Goal: Complete application form: Complete application form

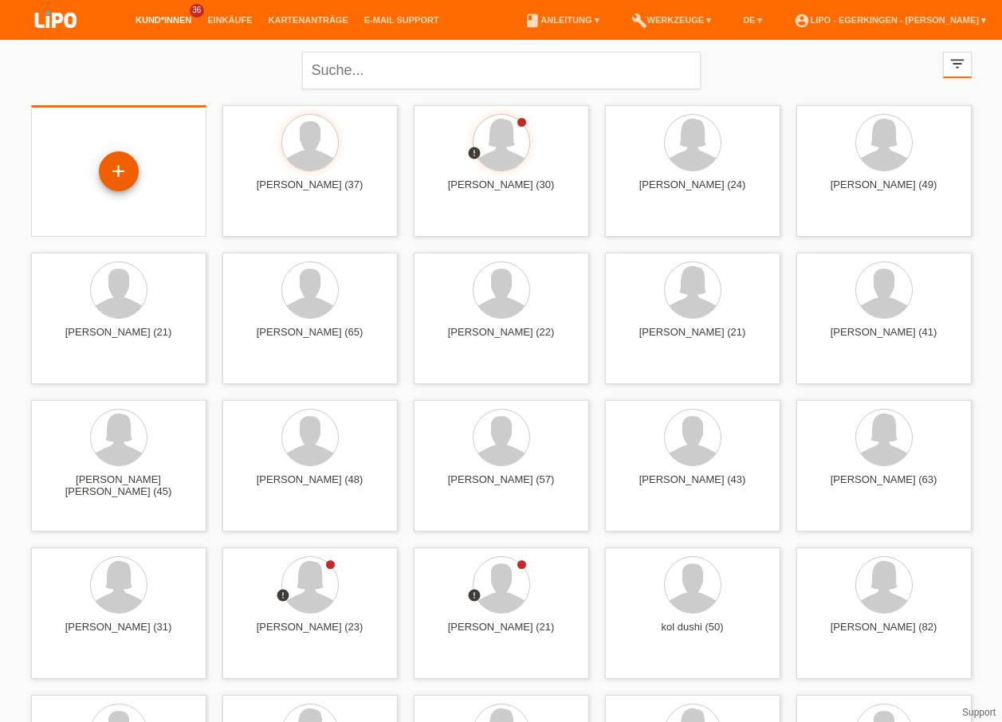
click at [122, 179] on div "+" at bounding box center [119, 171] width 40 height 40
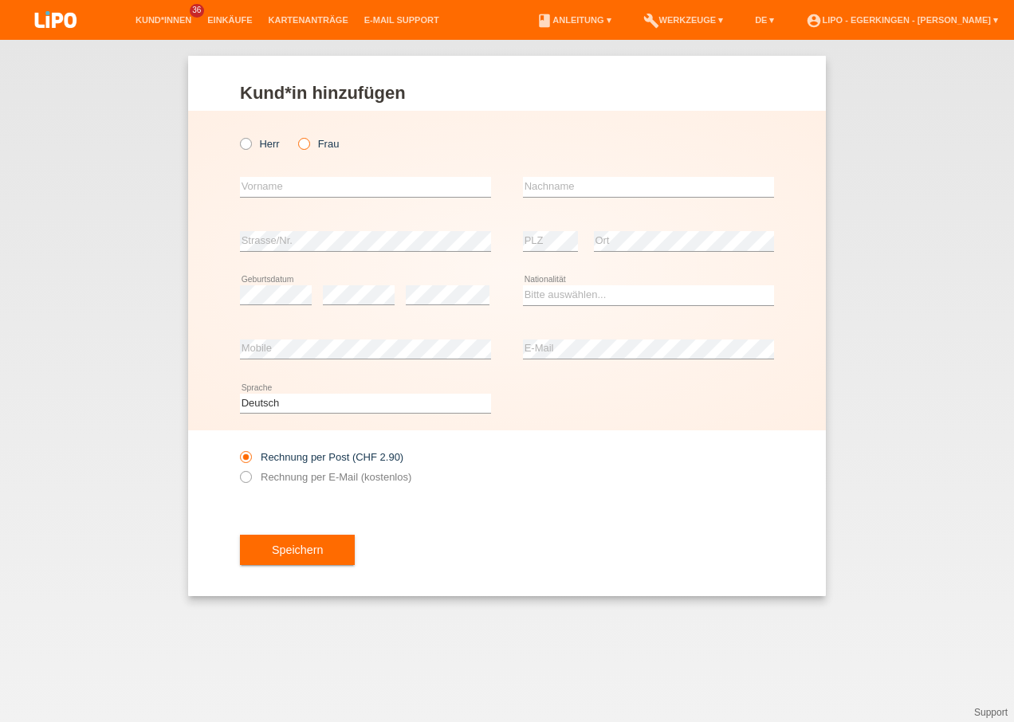
click at [296, 136] on icon at bounding box center [296, 136] width 0 height 0
click at [304, 143] on input "Frau" at bounding box center [303, 143] width 10 height 10
radio input "true"
click at [293, 184] on input "text" at bounding box center [365, 187] width 251 height 20
type input "Zylfije"
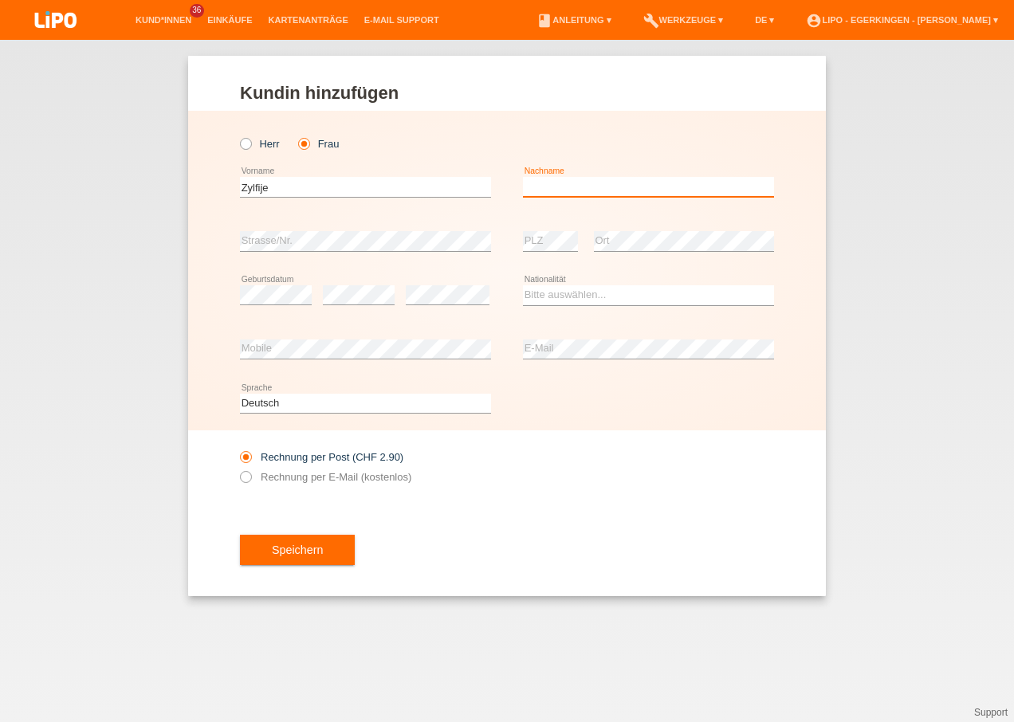
drag, startPoint x: 540, startPoint y: 185, endPoint x: 497, endPoint y: 186, distance: 43.8
click at [540, 185] on input "text" at bounding box center [648, 187] width 251 height 20
type input "Gashi"
click at [544, 293] on select "Bitte auswählen... Schweiz Deutschland Liechtenstein Österreich ------------ Af…" at bounding box center [648, 294] width 251 height 19
select select "XK"
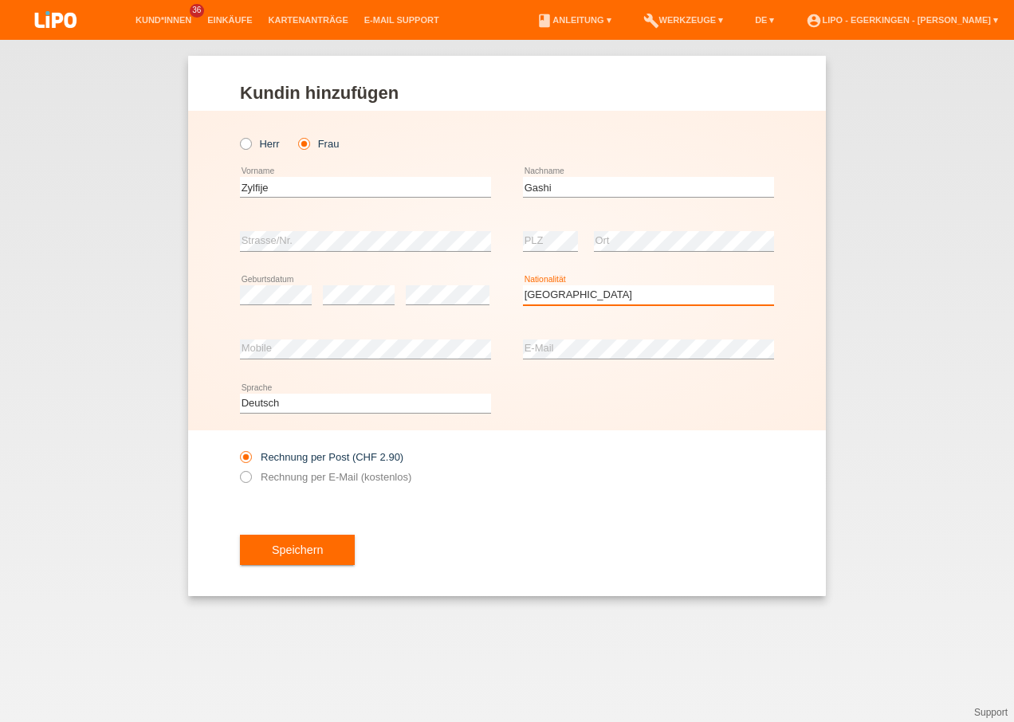
click at [523, 285] on select "Bitte auswählen... Schweiz Deutschland Liechtenstein Österreich ------------ Af…" at bounding box center [648, 294] width 251 height 19
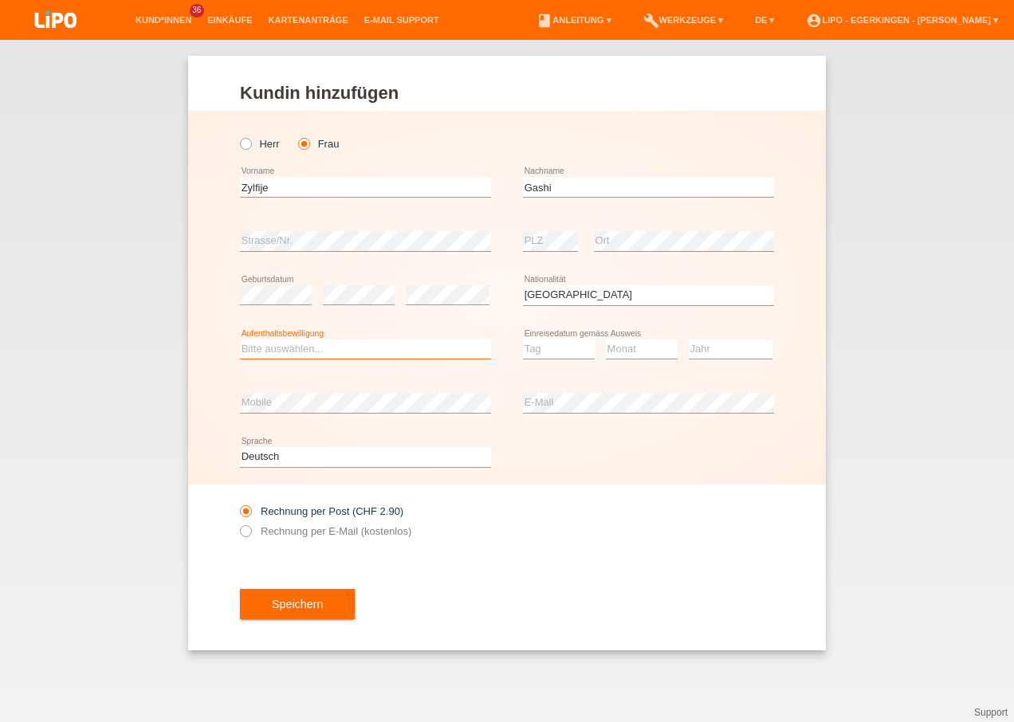
click at [344, 349] on select "Bitte auswählen... C B B - Flüchtlingsstatus Andere" at bounding box center [365, 349] width 251 height 19
select select "C"
click at [240, 340] on select "Bitte auswählen... C B B - Flüchtlingsstatus Andere" at bounding box center [365, 349] width 251 height 19
click at [566, 344] on select "Tag 01 02 03 04 05 06 07 08 09 10 11" at bounding box center [559, 349] width 72 height 19
select select "20"
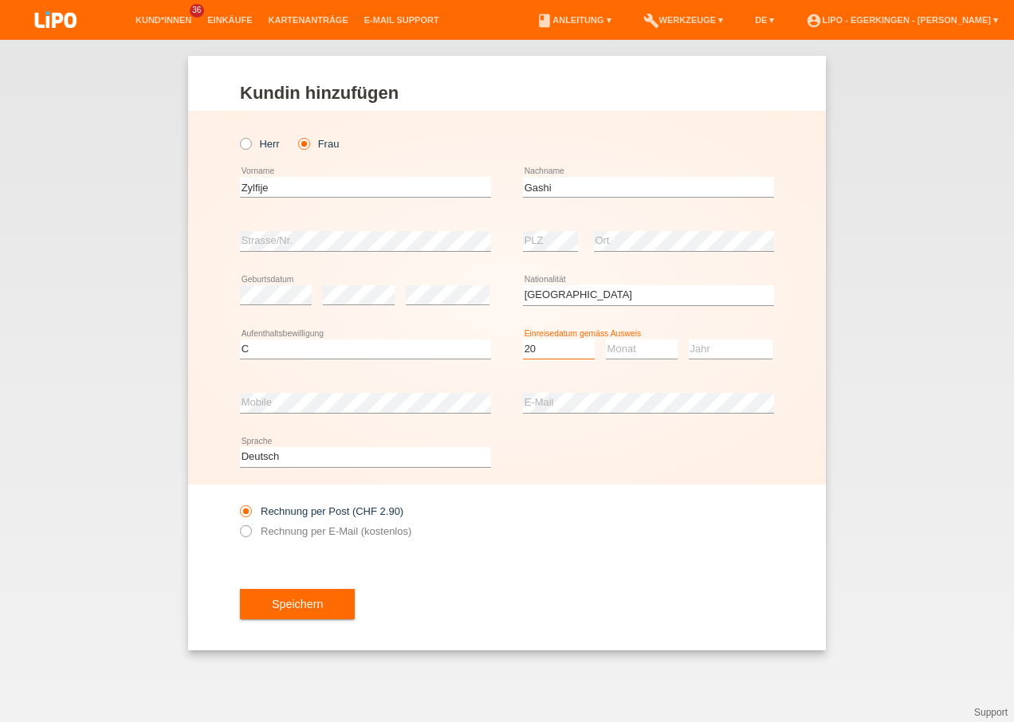
click at [523, 340] on select "Tag 01 02 03 04 05 06 07 08 09 10 11" at bounding box center [559, 349] width 72 height 19
click at [614, 348] on select "Monat 01 02 03 04 05 06 07 08 09 10 11" at bounding box center [642, 349] width 72 height 19
select select "09"
click at [606, 340] on select "Monat 01 02 03 04 05 06 07 08 09 10 11" at bounding box center [642, 349] width 72 height 19
click at [701, 354] on select "Jahr 2025 2024 2023 2022 2021 2020 2019 2018 2017 2016 2015 2014 2013 2012 2011…" at bounding box center [731, 349] width 84 height 19
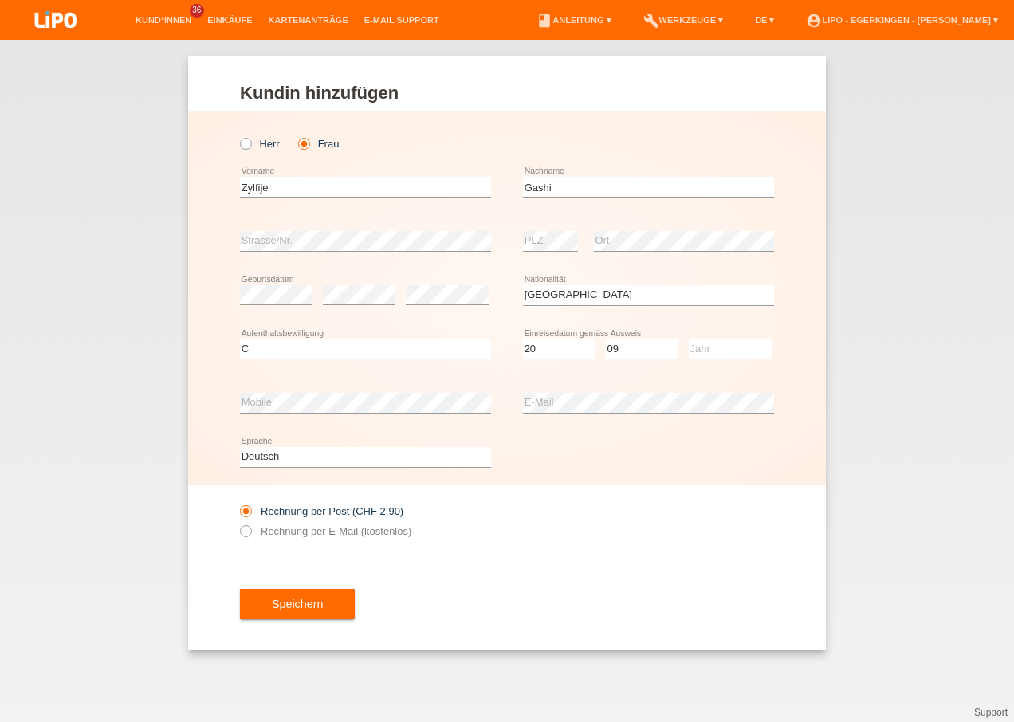
select select "1991"
click at [689, 340] on select "Jahr 2025 2024 2023 2022 2021 2020 2019 2018 2017 2016 2015 2014 2013 2012 2011…" at bounding box center [731, 349] width 84 height 19
click at [431, 584] on div "Speichern" at bounding box center [507, 604] width 534 height 92
click at [264, 532] on label "Rechnung per E-Mail (kostenlos)" at bounding box center [325, 531] width 171 height 12
click at [250, 532] on input "Rechnung per E-Mail (kostenlos)" at bounding box center [245, 535] width 10 height 20
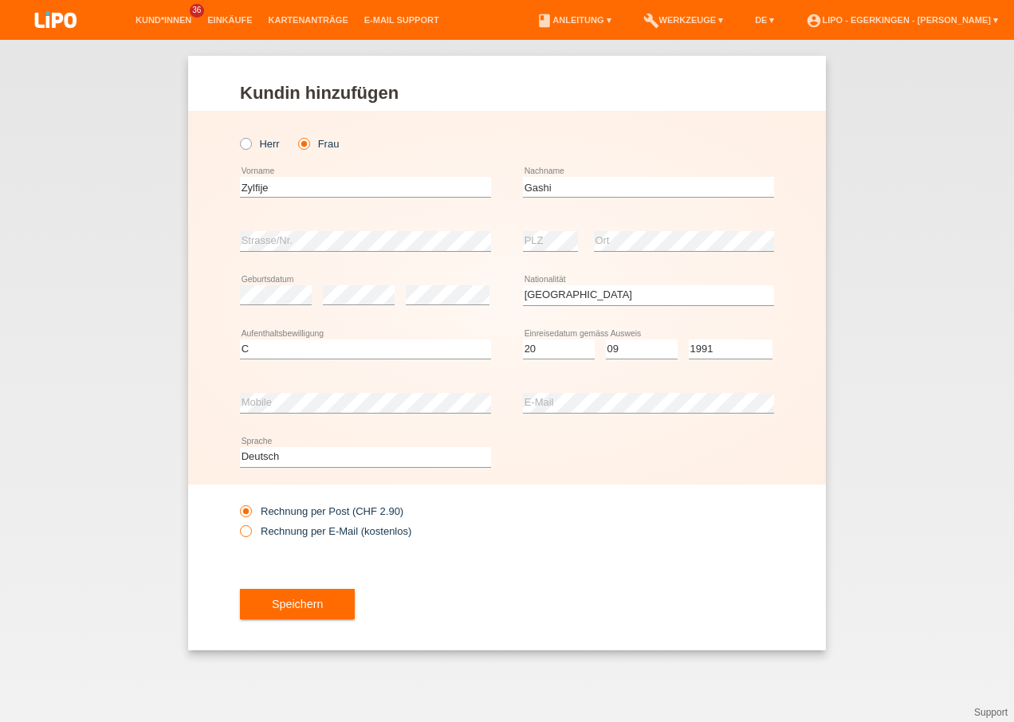
radio input "true"
click at [278, 607] on span "Speichern" at bounding box center [297, 604] width 51 height 13
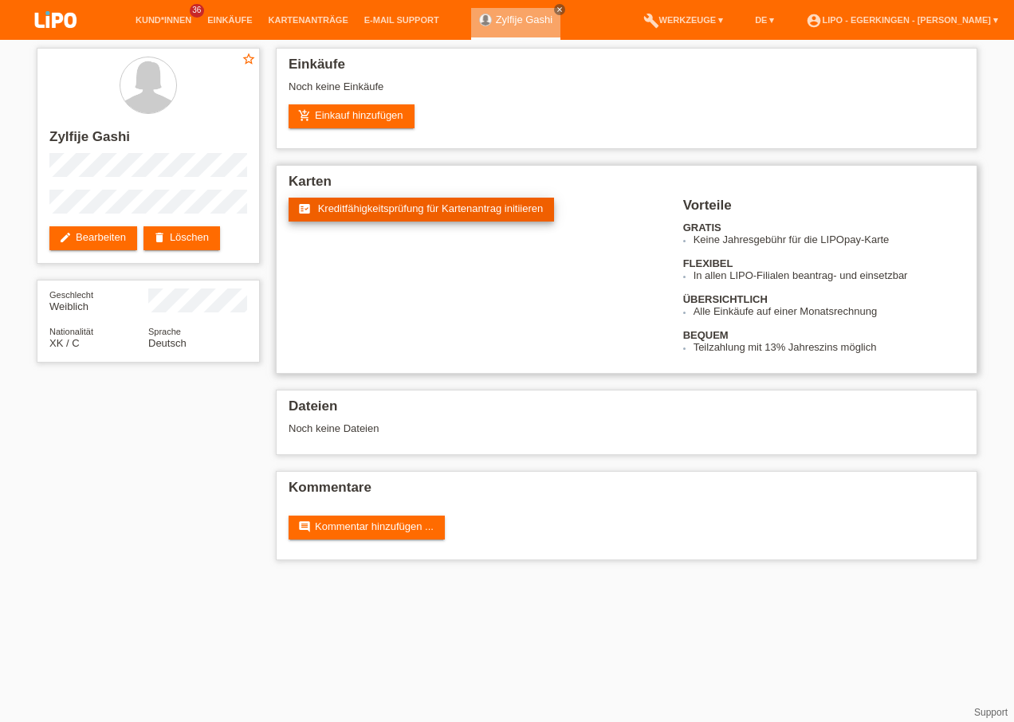
click at [401, 213] on span "Kreditfähigkeitsprüfung für Kartenantrag initiieren" at bounding box center [431, 208] width 226 height 12
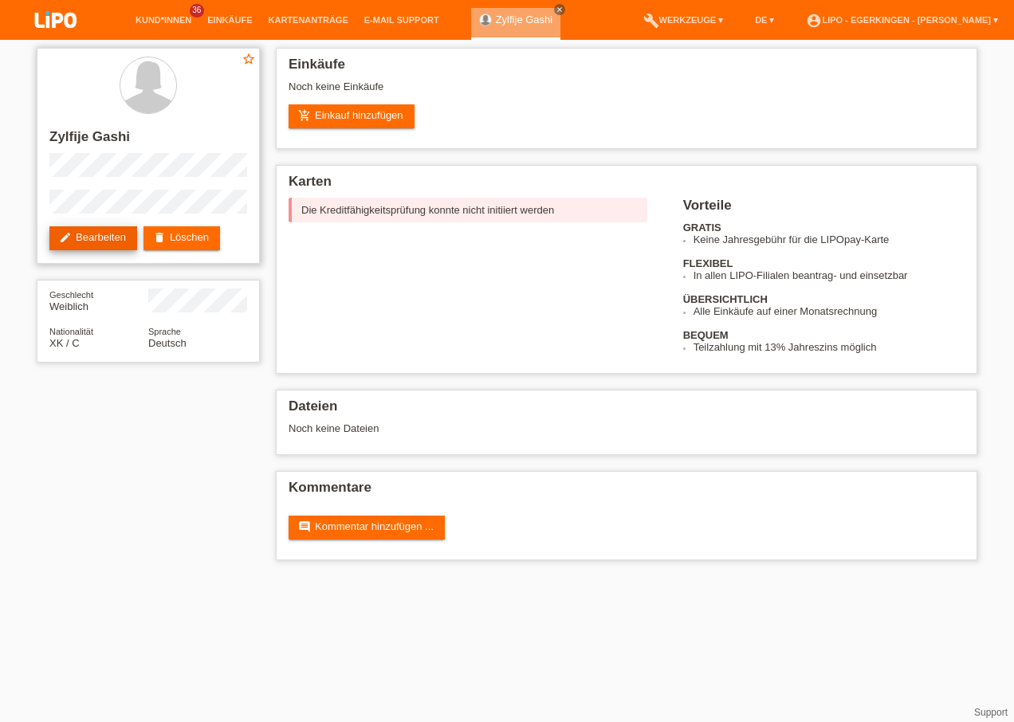
click at [106, 241] on link "edit Bearbeiten" at bounding box center [93, 238] width 88 height 24
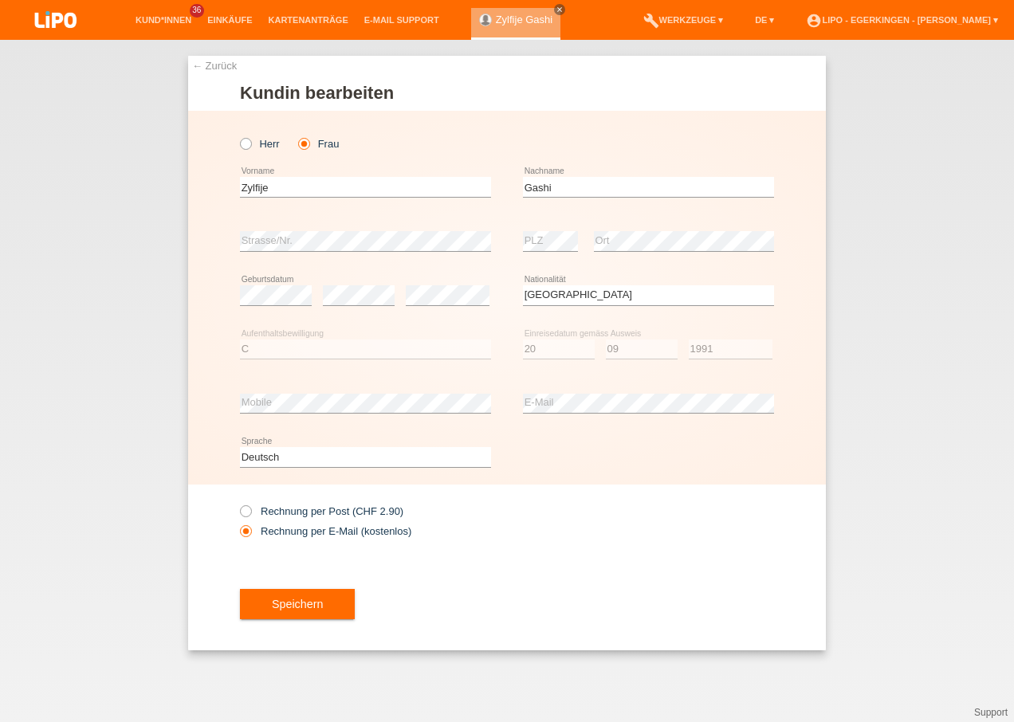
select select "XK"
select select "C"
select select "20"
select select "09"
select select "1991"
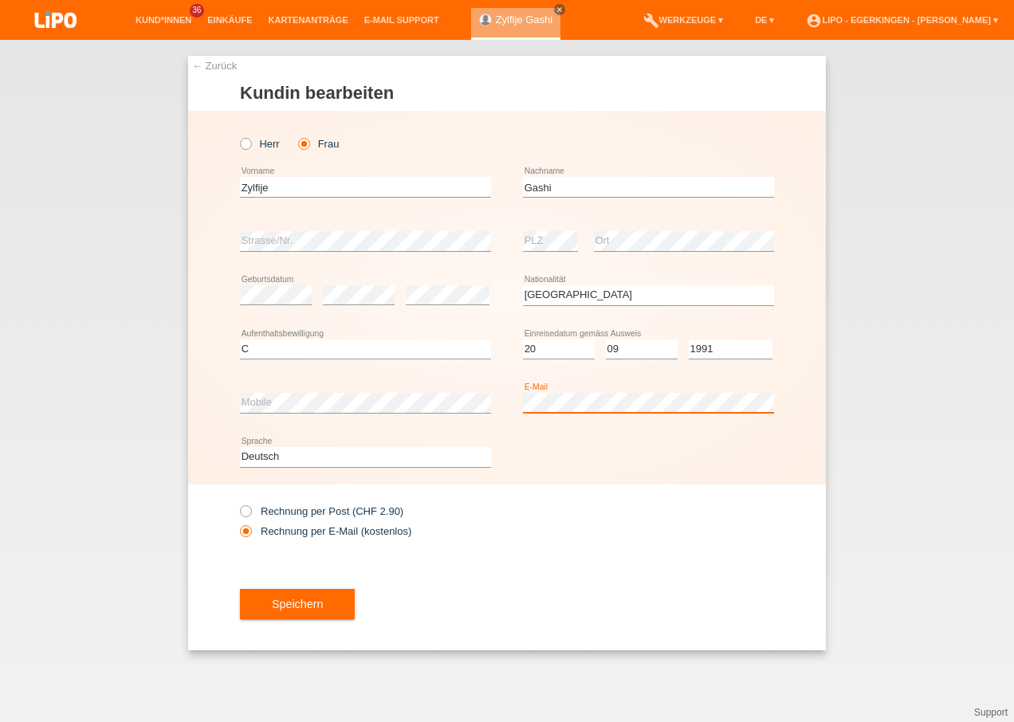
click at [519, 401] on div "error Mobile error E-Mail" at bounding box center [507, 403] width 534 height 54
click at [329, 509] on label "Rechnung per Post (CHF 2.90)" at bounding box center [321, 511] width 163 height 12
click at [250, 509] on input "Rechnung per Post (CHF 2.90)" at bounding box center [245, 515] width 10 height 20
radio input "true"
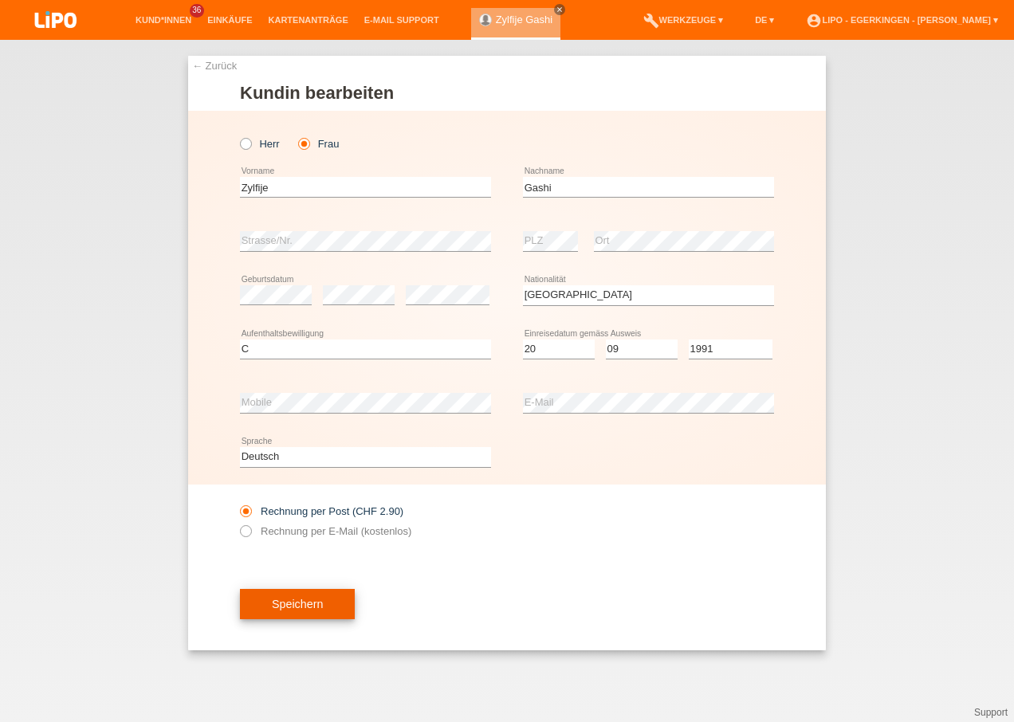
click at [318, 602] on span "Speichern" at bounding box center [297, 604] width 51 height 13
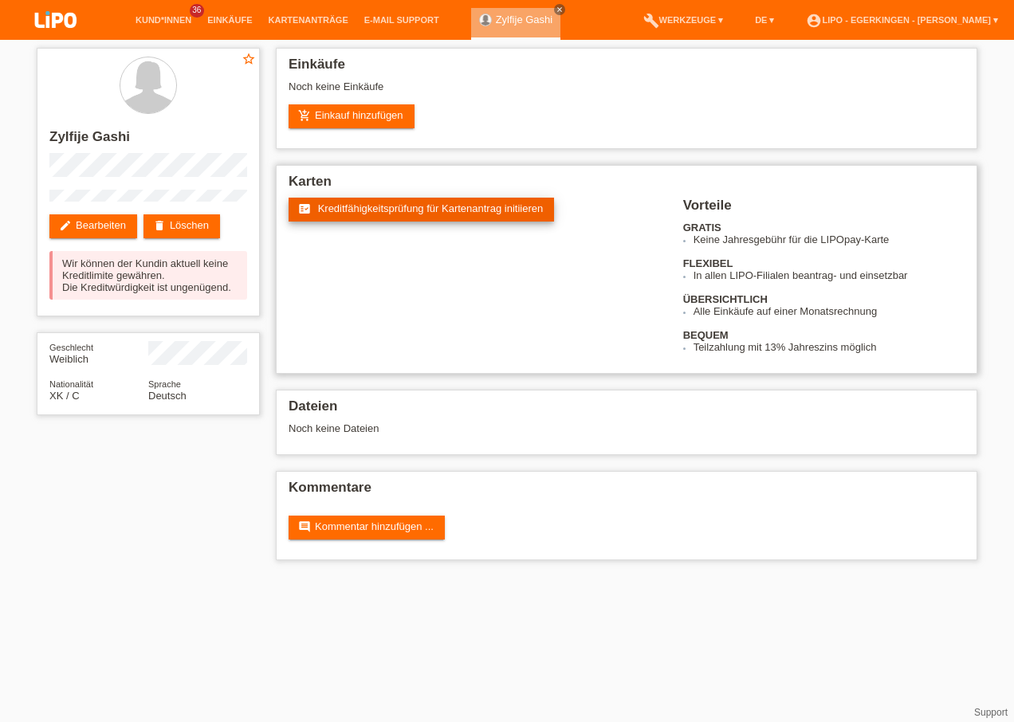
click at [406, 215] on link "fact_check Kreditfähigkeitsprüfung für Kartenantrag initiieren" at bounding box center [421, 210] width 265 height 24
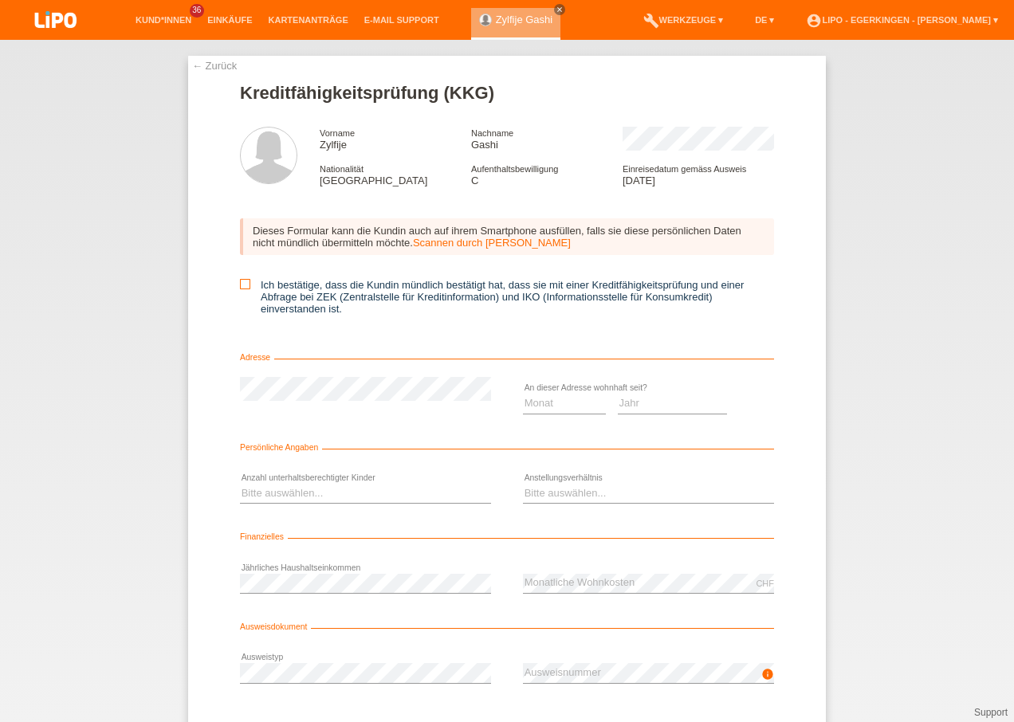
click at [240, 283] on icon at bounding box center [245, 284] width 10 height 10
click at [240, 283] on input "Ich bestätige, dass die Kundin mündlich bestätigt hat, dass sie mit einer Kredi…" at bounding box center [245, 284] width 10 height 10
checkbox input "true"
click at [623, 401] on select "Jahr 2025 2024 2023 2022 2021 2020 2019 2018 2017 2016 2015 2014 2013 2012 2011…" at bounding box center [673, 403] width 110 height 19
select select "2023"
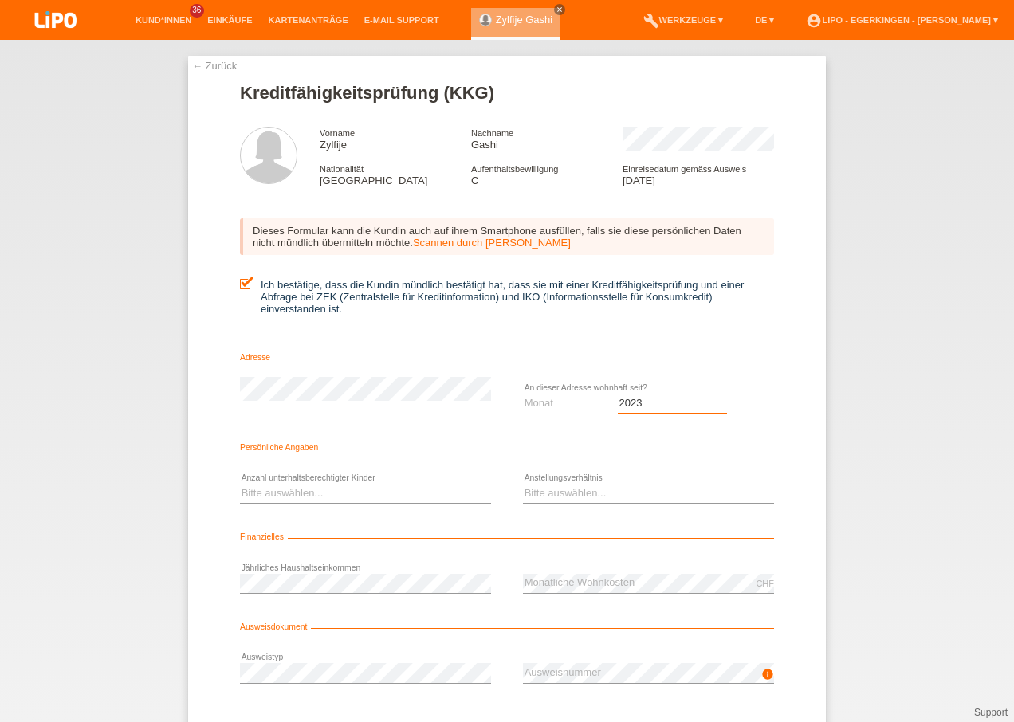
click at [618, 394] on select "Jahr 2025 2024 2023 2022 2021 2020 2019 2018 2017 2016 2015 2014 2013 2012 2011…" at bounding box center [673, 403] width 110 height 19
click at [548, 401] on select "Monat 01 02 03 04 05 06 07 08 09 10" at bounding box center [564, 403] width 83 height 19
select select "08"
click at [523, 394] on select "Monat 01 02 03 04 05 06 07 08 09 10" at bounding box center [564, 403] width 83 height 19
click at [358, 493] on select "Bitte auswählen... 0 1 2 3 4 5 6 7 8 9" at bounding box center [365, 493] width 251 height 19
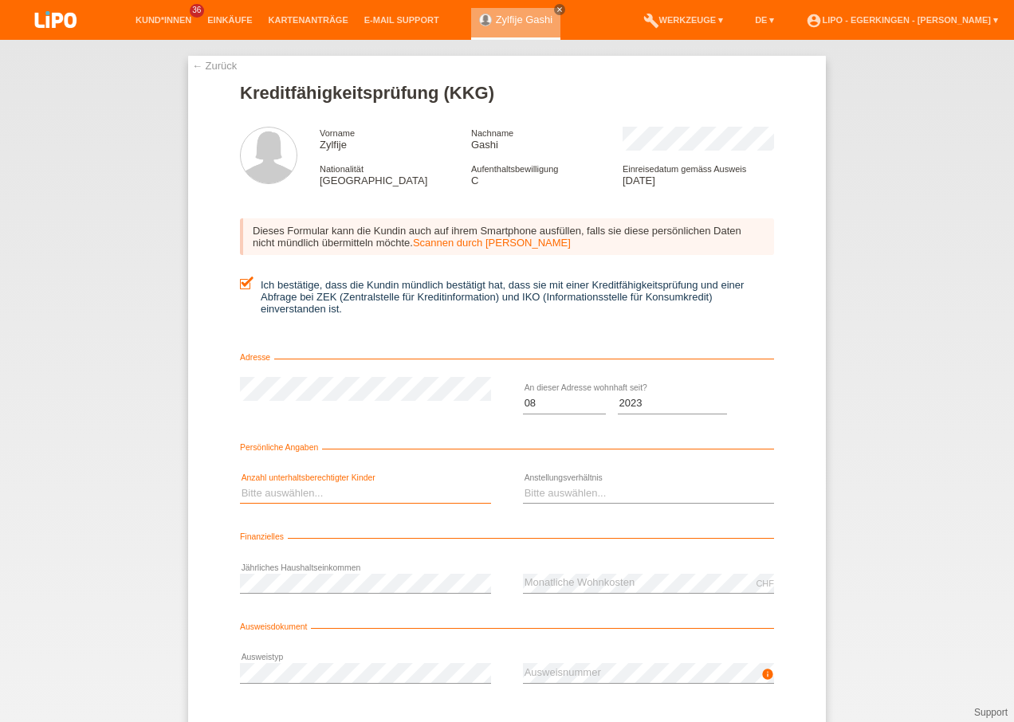
select select "0"
click at [240, 484] on select "Bitte auswählen... 0 1 2 3 4 5 6 7 8 9" at bounding box center [365, 493] width 251 height 19
click at [547, 492] on select "Bitte auswählen... Unbefristet Befristet Lehrling/Student Pensioniert Nicht arb…" at bounding box center [648, 493] width 251 height 19
select select "RETIRED"
click at [523, 484] on select "Bitte auswählen... Unbefristet Befristet Lehrling/Student Pensioniert Nicht arb…" at bounding box center [648, 493] width 251 height 19
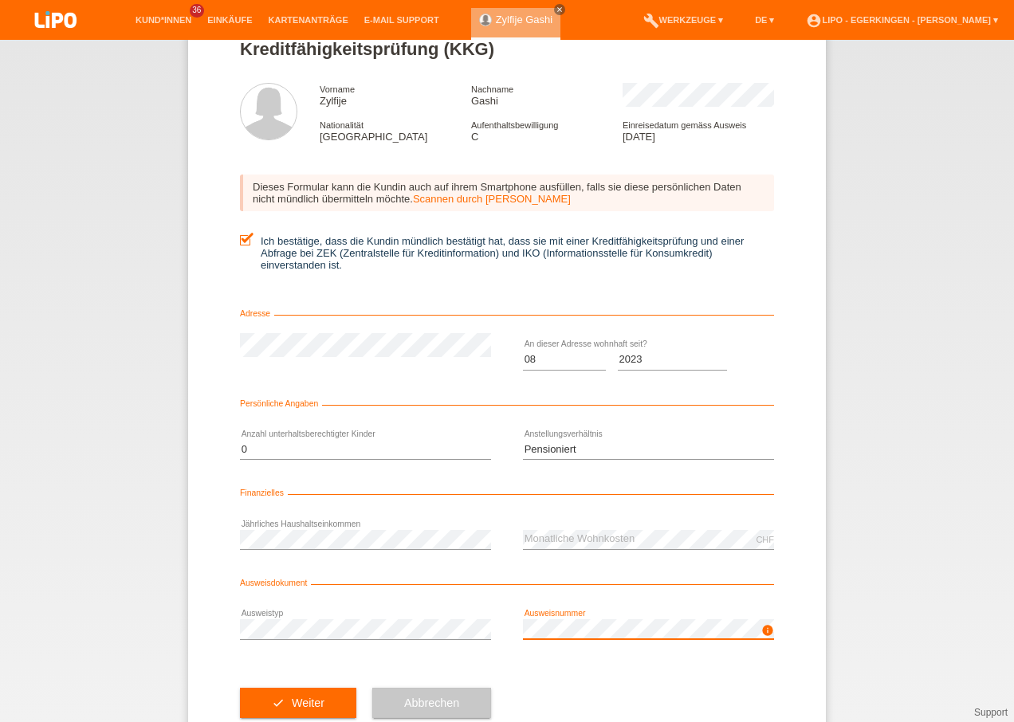
scroll to position [87, 0]
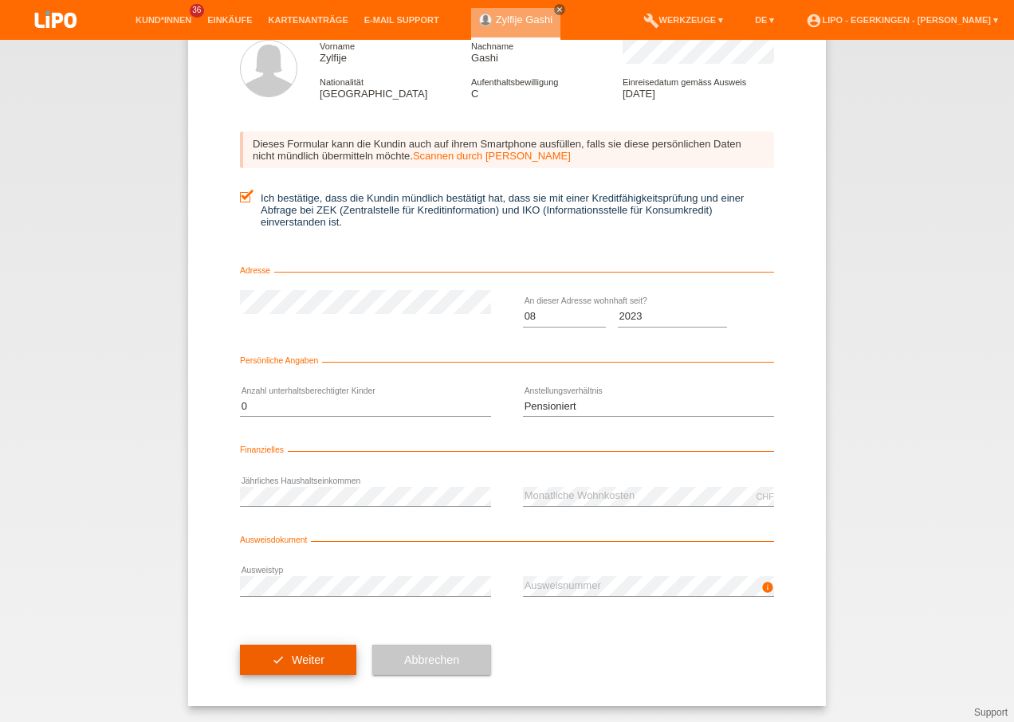
click at [321, 657] on button "check Weiter" at bounding box center [298, 660] width 116 height 30
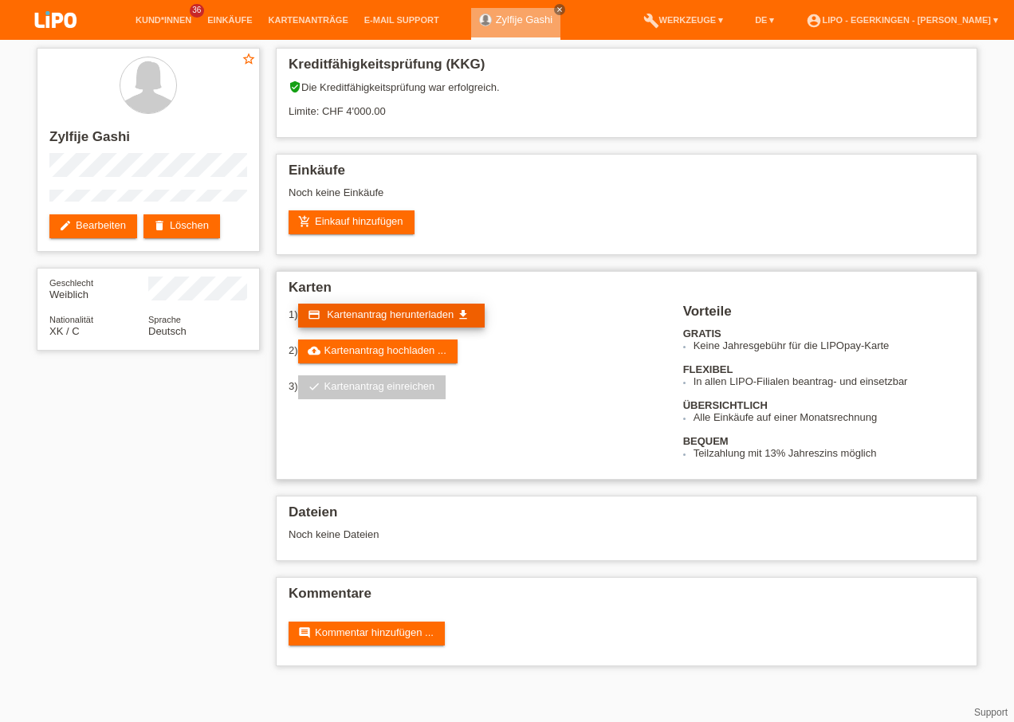
click at [469, 311] on icon "get_app" at bounding box center [463, 314] width 13 height 13
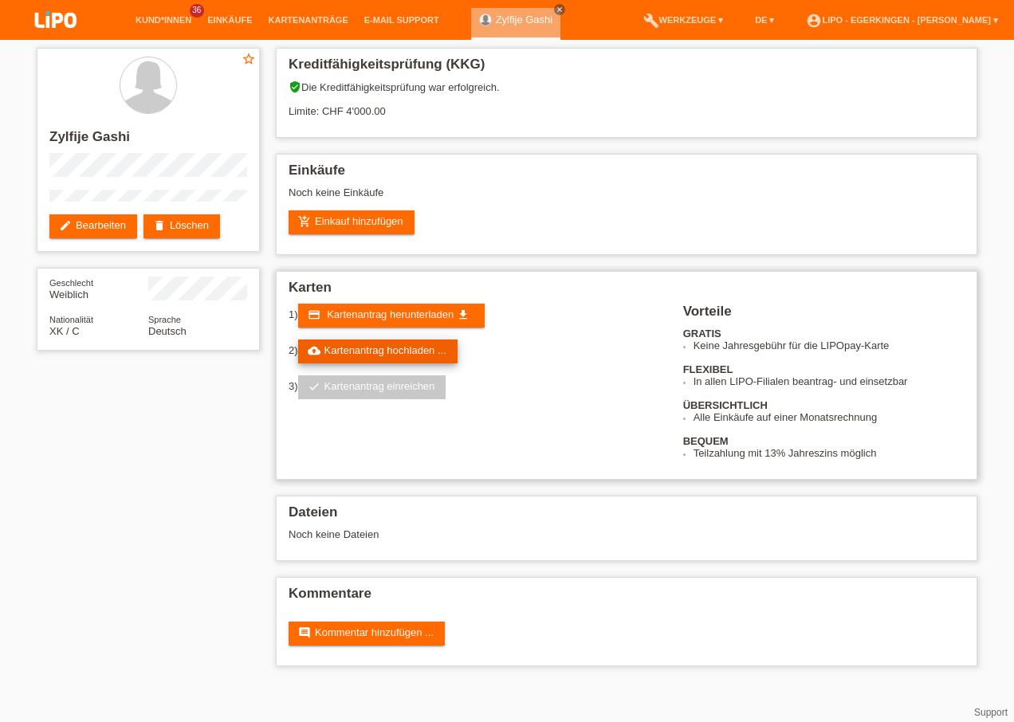
click at [405, 354] on link "cloud_upload Kartenantrag hochladen ..." at bounding box center [377, 352] width 159 height 24
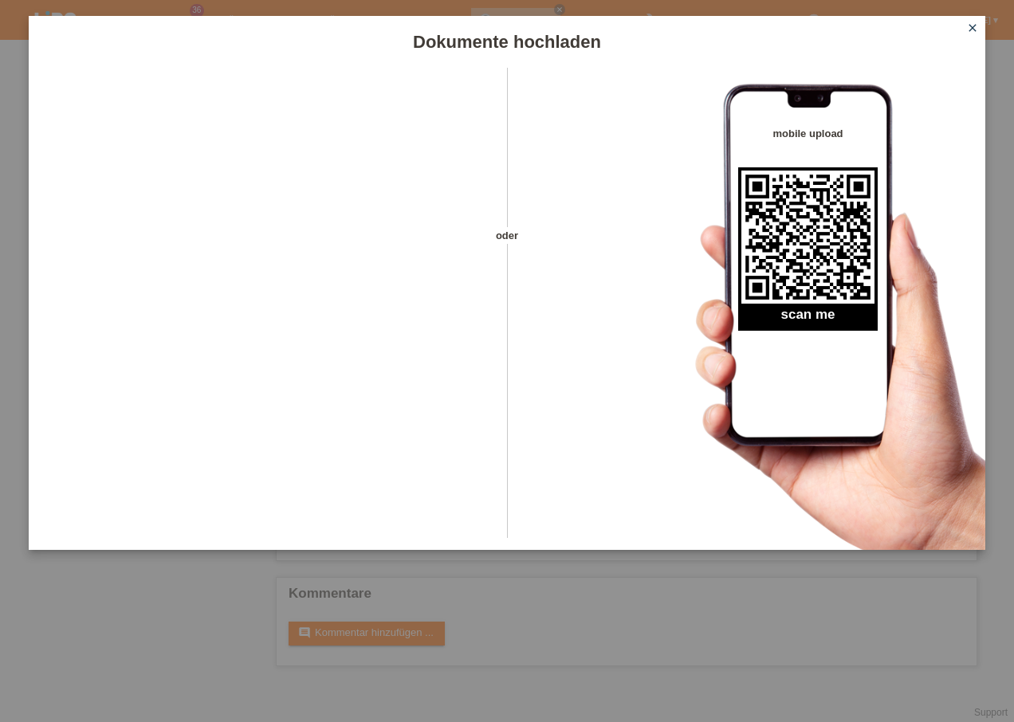
click at [966, 22] on icon "close" at bounding box center [972, 28] width 13 height 13
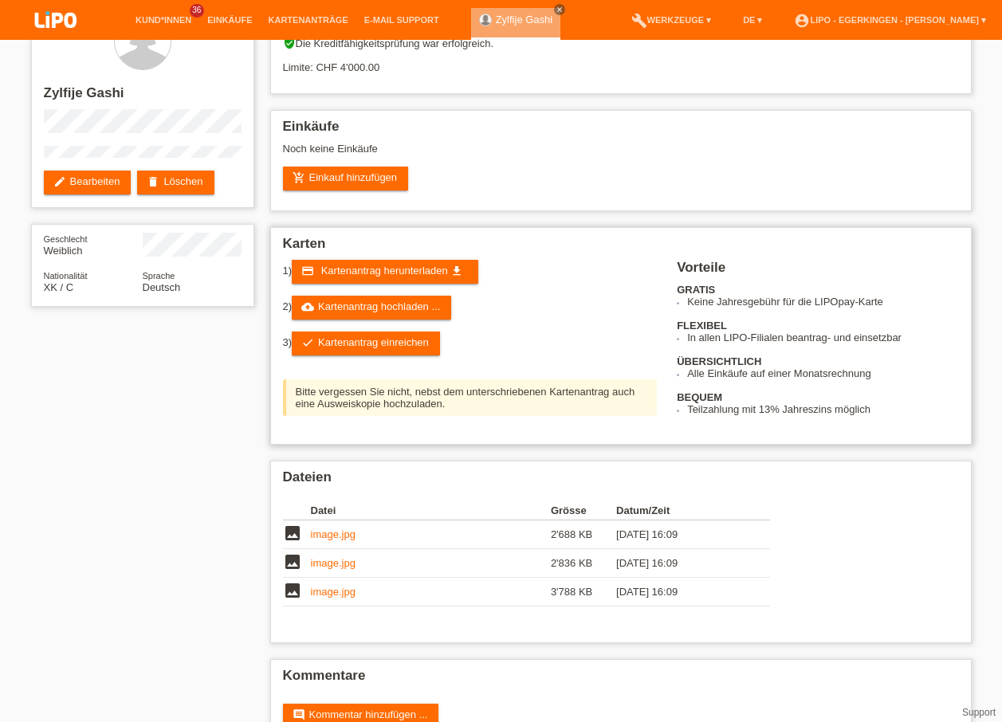
scroll to position [86, 0]
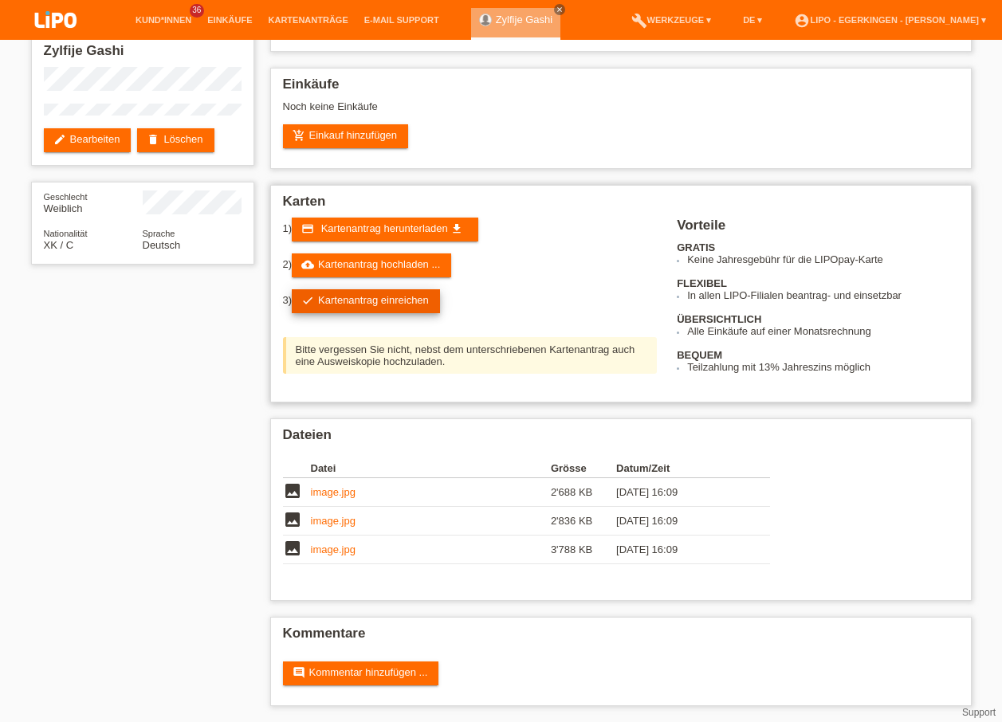
click at [403, 297] on link "check Kartenantrag einreichen" at bounding box center [366, 301] width 148 height 24
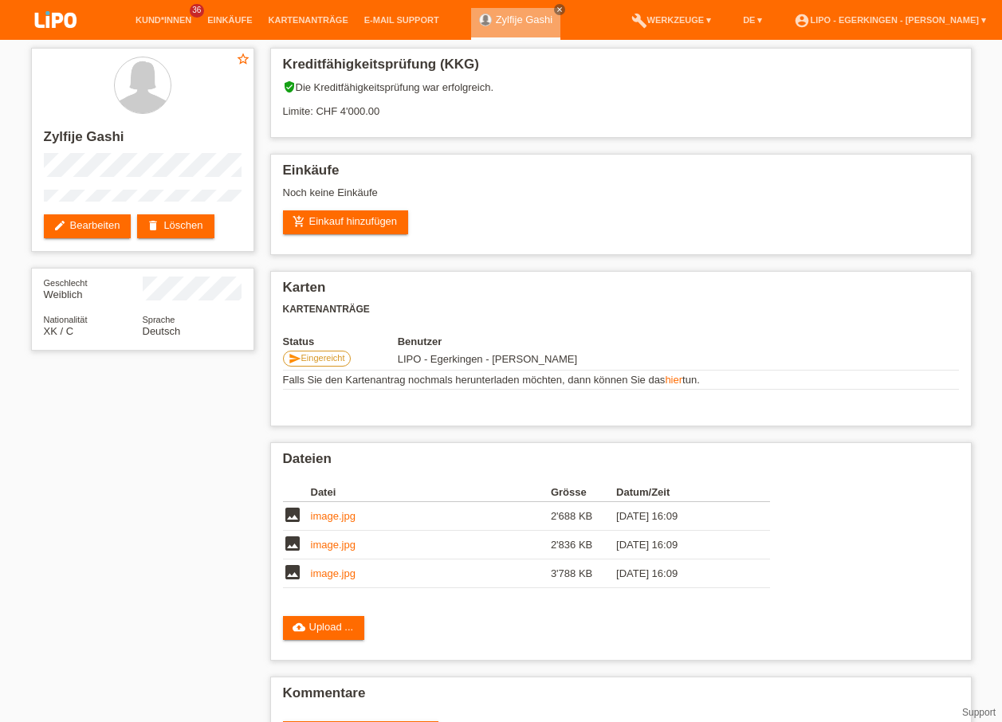
scroll to position [60, 0]
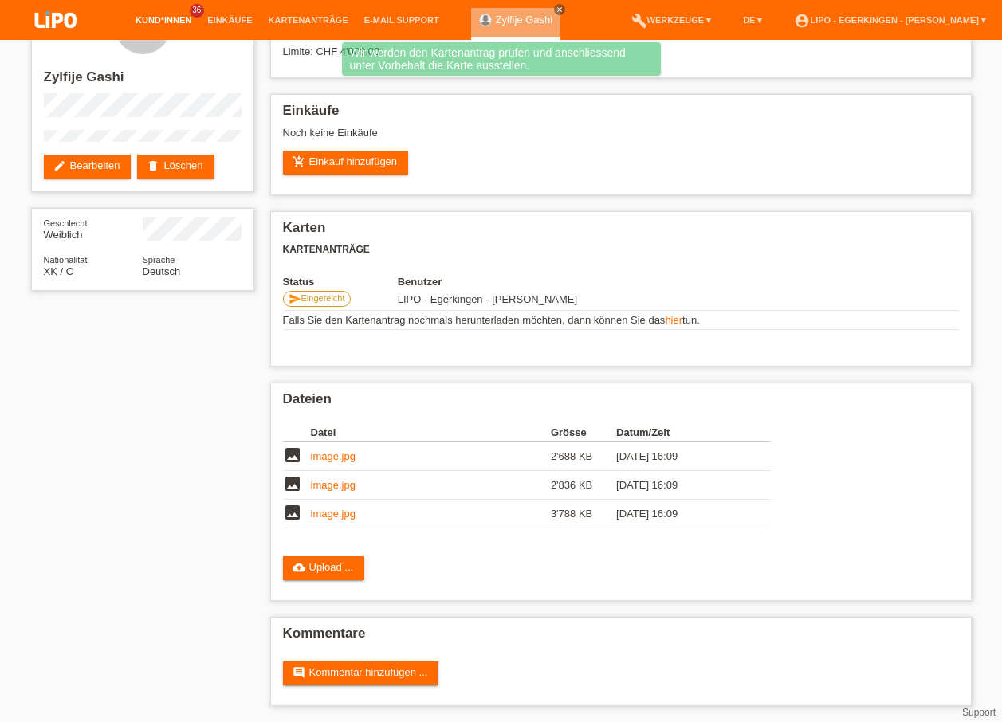
click at [139, 15] on link "Kund*innen" at bounding box center [164, 20] width 72 height 10
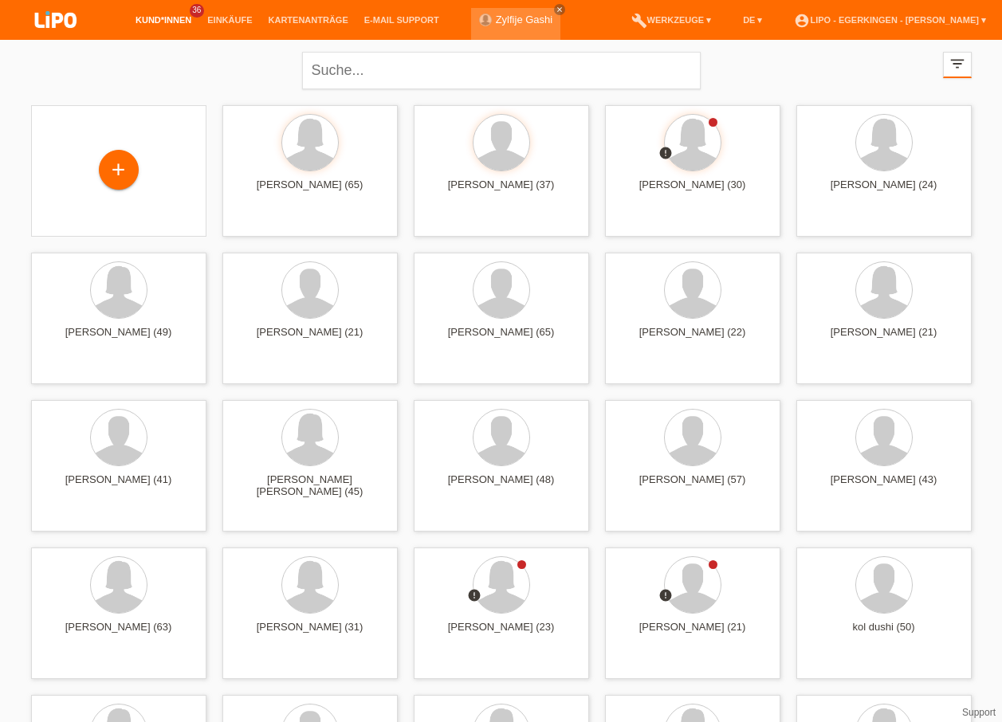
click at [946, 14] on li "account_circle LIPO - Egerkingen - [PERSON_NAME] ▾" at bounding box center [890, 20] width 208 height 41
click at [941, 16] on link "account_circle LIPO - Egerkingen - [PERSON_NAME] ▾" at bounding box center [890, 20] width 208 height 10
click at [766, 83] on link "Logout" at bounding box center [765, 83] width 32 height 12
